Goal: Task Accomplishment & Management: Use online tool/utility

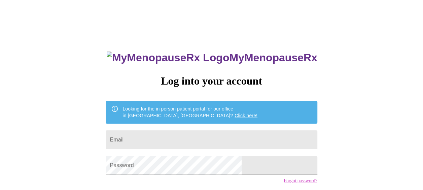
click at [193, 135] on input "Email" at bounding box center [212, 139] width 212 height 19
type input "[EMAIL_ADDRESS][DOMAIN_NAME]"
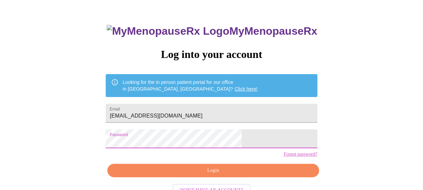
scroll to position [39, 0]
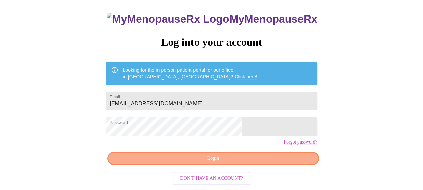
click at [268, 163] on span "Login" at bounding box center [213, 158] width 196 height 8
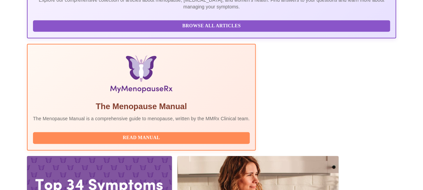
scroll to position [182, 0]
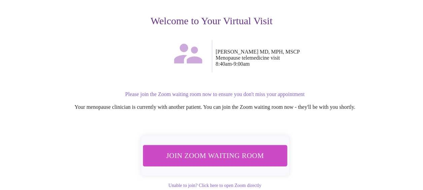
scroll to position [84, 0]
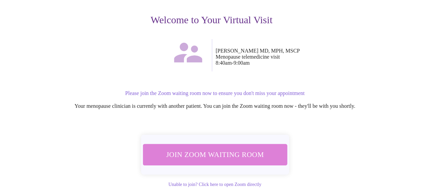
click at [214, 153] on span "Join Zoom Waiting Room" at bounding box center [215, 154] width 130 height 13
